Goal: Find specific page/section: Find specific page/section

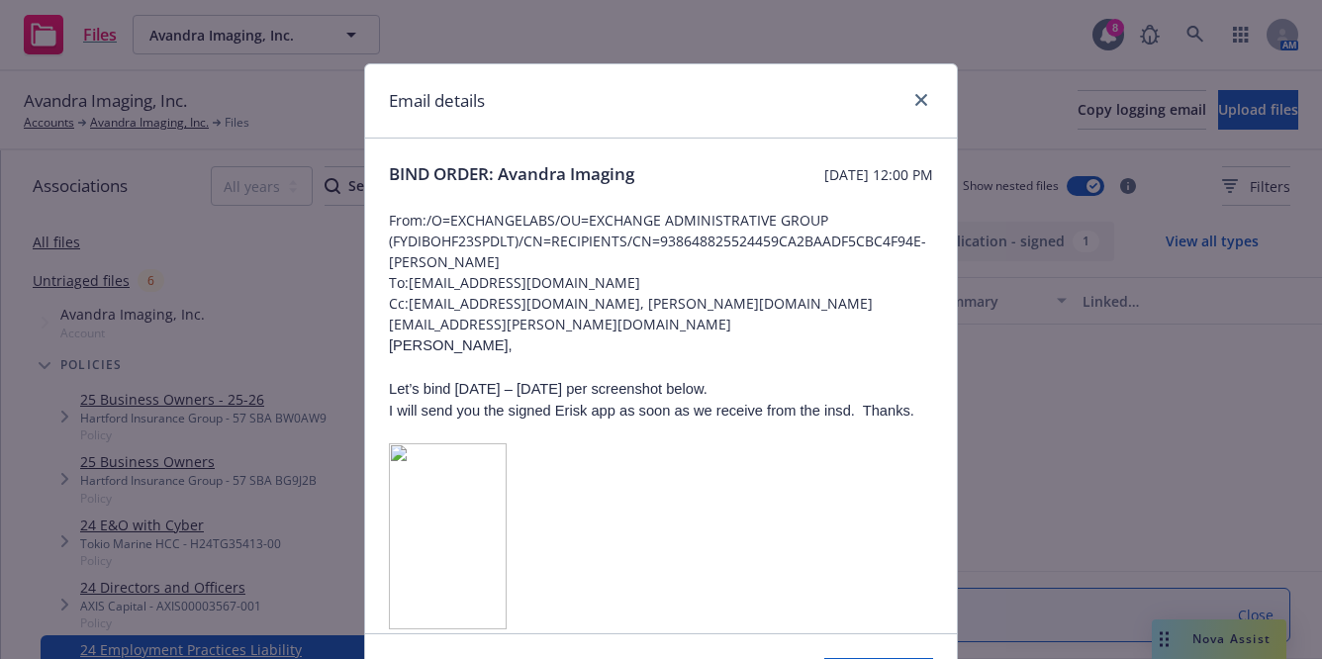
scroll to position [655, 0]
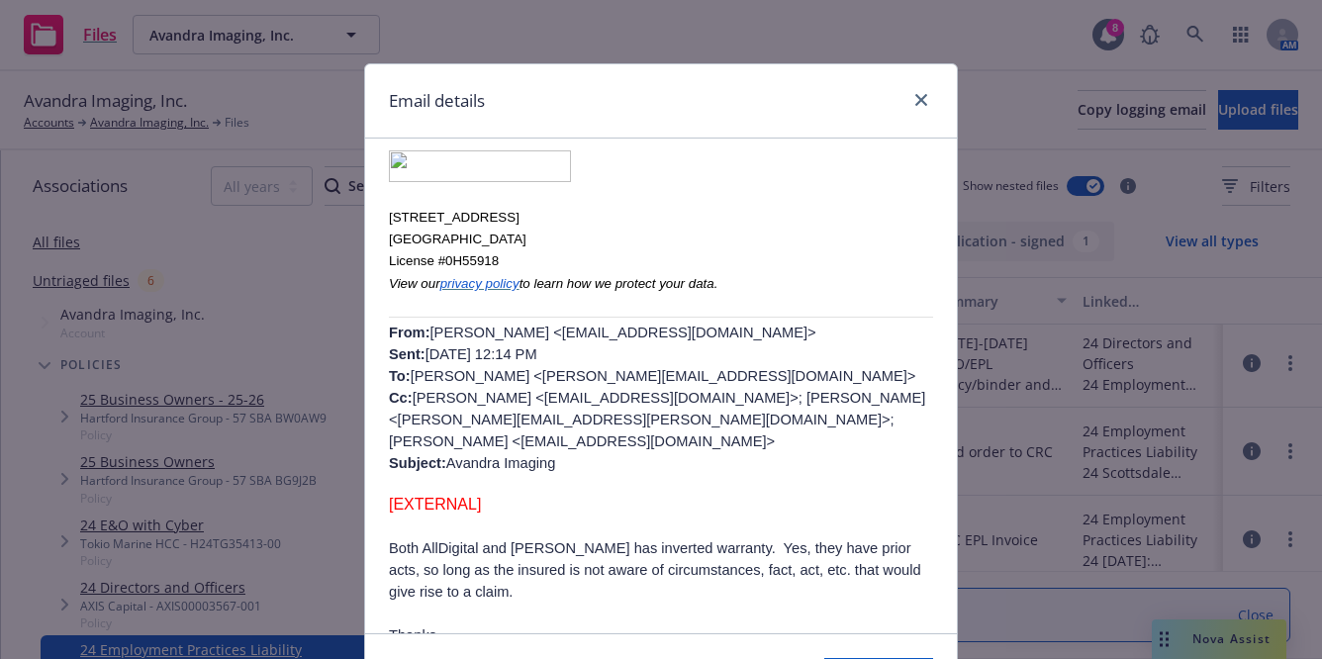
click at [901, 96] on div at bounding box center [917, 101] width 32 height 26
click at [915, 101] on icon "close" at bounding box center [921, 100] width 12 height 12
